Goal: Task Accomplishment & Management: Use online tool/utility

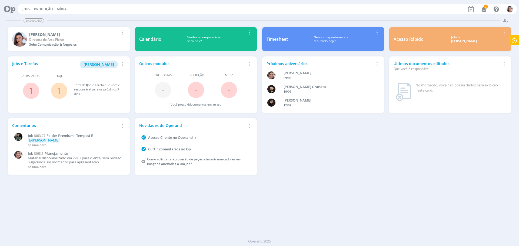
click at [513, 41] on icon at bounding box center [515, 40] width 10 height 11
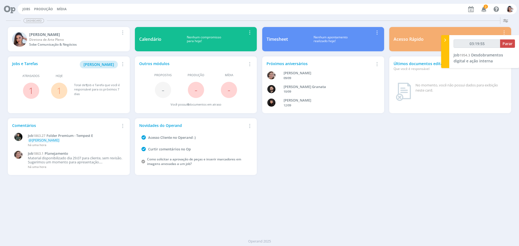
click at [510, 39] on div "03:19:55 Parar Job 1954.3 Desdobramentos digital e ação interna" at bounding box center [485, 51] width 70 height 33
click at [510, 41] on button "Parar" at bounding box center [507, 43] width 15 height 8
click at [487, 8] on span "2" at bounding box center [486, 7] width 4 height 4
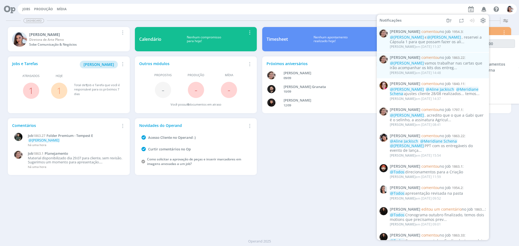
click at [60, 90] on link "1" at bounding box center [59, 91] width 5 height 12
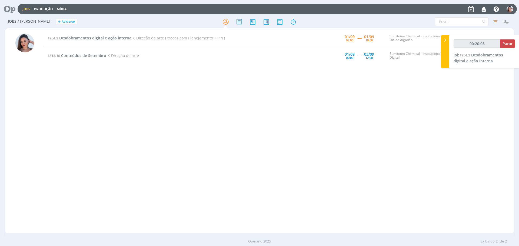
type input "00:21:08"
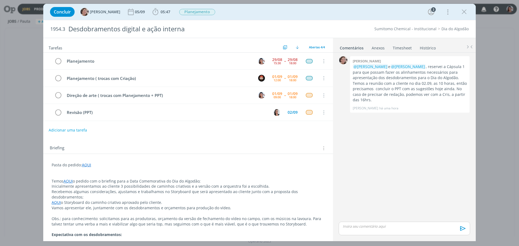
click at [345, 235] on div "dialog" at bounding box center [404, 229] width 131 height 14
click at [260, 220] on p "Obs.: para conhecimento: solicitamos para as produtoras, orçamento da versão de…" at bounding box center [188, 221] width 273 height 11
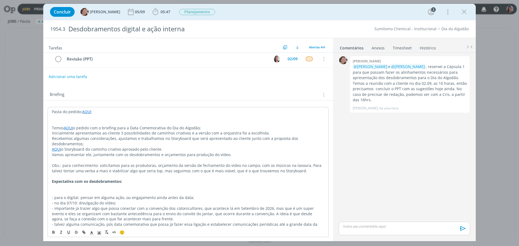
scroll to position [54, 0]
click at [228, 235] on div "Pasta do pedido: AQUI Temos AQUI o pedido com o briefing para a Data Comemorati…" at bounding box center [188, 219] width 281 height 224
click at [87, 113] on link "AQUI" at bounding box center [86, 110] width 9 height 5
click at [96, 120] on link "https://sobeae.sharepoint.com/:f:/s/SOBEAE/EjM1dj-JItZIuK-Cac1HvHcBzU7QVv0gF-0Y…" at bounding box center [87, 121] width 41 height 7
click at [229, 112] on p "Pasta do pedido: AQUI" at bounding box center [188, 110] width 273 height 5
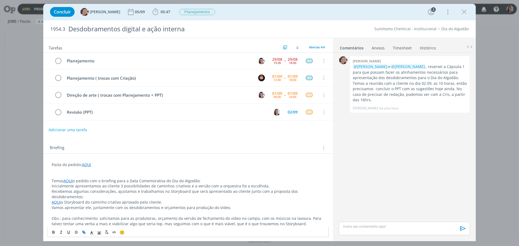
scroll to position [0, 0]
click at [162, 9] on span "05:47" at bounding box center [161, 12] width 20 height 8
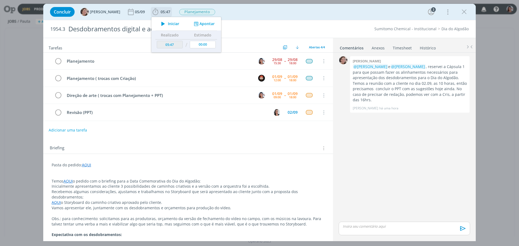
click at [168, 24] on span "Iniciar" at bounding box center [173, 24] width 11 height 4
click at [269, 186] on p "Inicialmente apresentamos ao cliente 3 possibilidades de caminhos criativos e a…" at bounding box center [188, 186] width 273 height 5
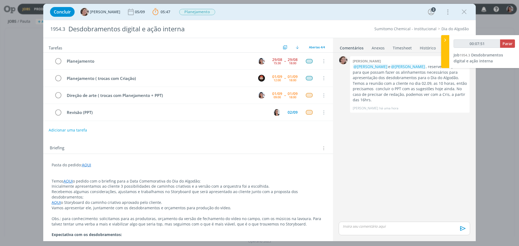
click at [61, 206] on p "Vamos apresentar ele, juntamente com os desdobramentos e orçamentos para produç…" at bounding box center [188, 208] width 273 height 5
click at [60, 202] on link "AQUI" at bounding box center [56, 202] width 9 height 5
click at [72, 211] on link "https://sobeae.sharepoint.com/:p:/s/SOBEAE/EUaHiVzMaCFOsvmtlhduU8QBk2Y4P6JWquWk…" at bounding box center [87, 213] width 41 height 7
click at [190, 177] on p "dialog" at bounding box center [188, 175] width 273 height 5
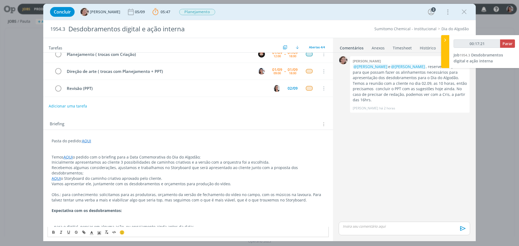
scroll to position [54, 0]
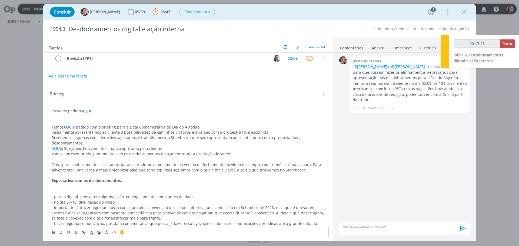
click at [68, 126] on link "AQUI" at bounding box center [68, 127] width 9 height 5
click at [78, 134] on div "https://app4.operand.com.br/jobs/14578" at bounding box center [97, 138] width 99 height 10
click at [81, 136] on link "https://app4.operand.com.br/jobs/14578" at bounding box center [87, 137] width 41 height 7
type input "00:22:08"
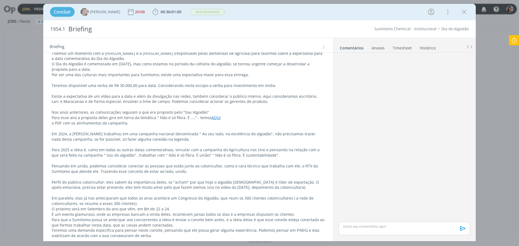
scroll to position [70, 0]
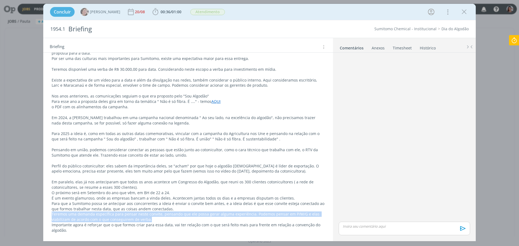
drag, startPoint x: 160, startPoint y: 219, endPoint x: 40, endPoint y: 214, distance: 120.0
click at [40, 214] on div "Concluir [PERSON_NAME] [DATE] 00:36 / 01:00 Iniciar Apontar Data * [DATE] Horas…" at bounding box center [259, 123] width 519 height 246
copy p "Teremos uma demanda específica para pensar neste convite, pensando que ele poss…"
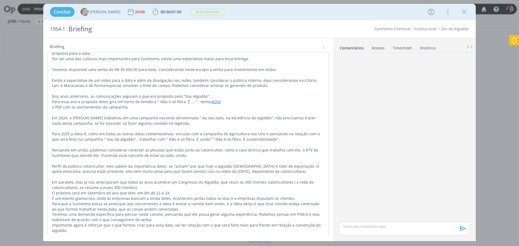
click at [215, 182] on p "Em paralelo, elas já nos anteciparam que todos os anos acontece um Congresso do…" at bounding box center [188, 185] width 273 height 11
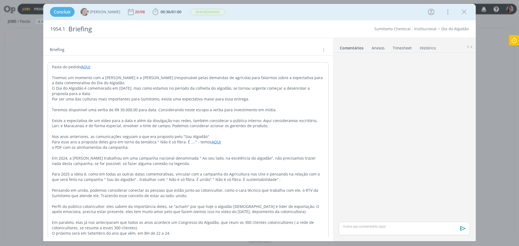
scroll to position [16, 0]
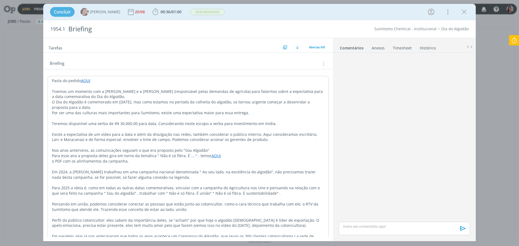
click at [515, 41] on icon at bounding box center [515, 40] width 10 height 11
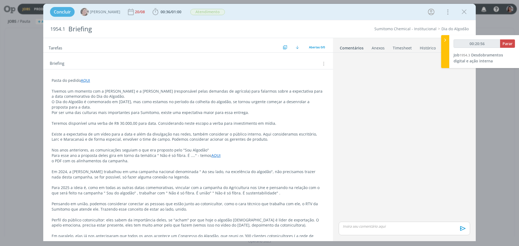
click at [230, 150] on p "Nos anos anteriores, as comunicações seguiam o que era proposto pelo "Sou Algod…" at bounding box center [188, 150] width 273 height 5
type input "00:24:00"
